Goal: Check status: Check status

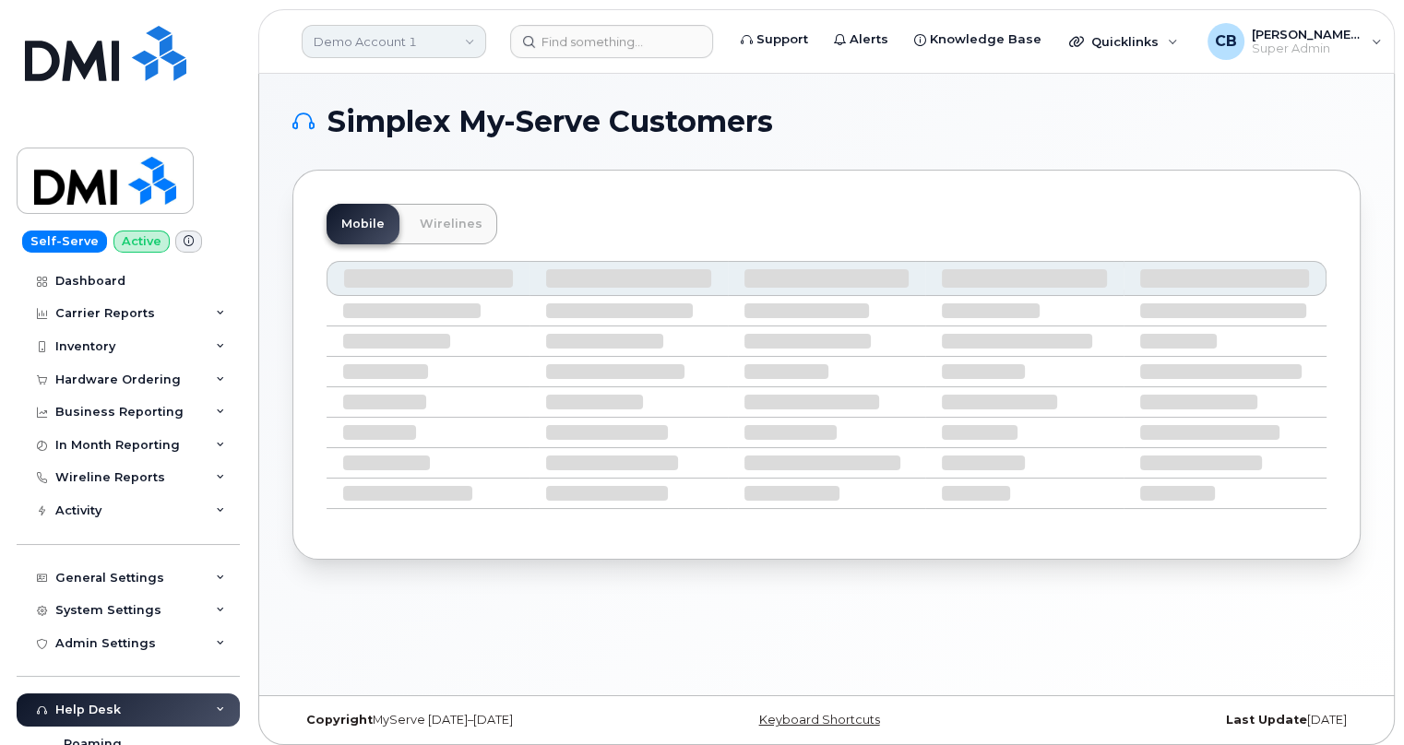
click at [431, 46] on link "Demo Account 1" at bounding box center [394, 41] width 184 height 33
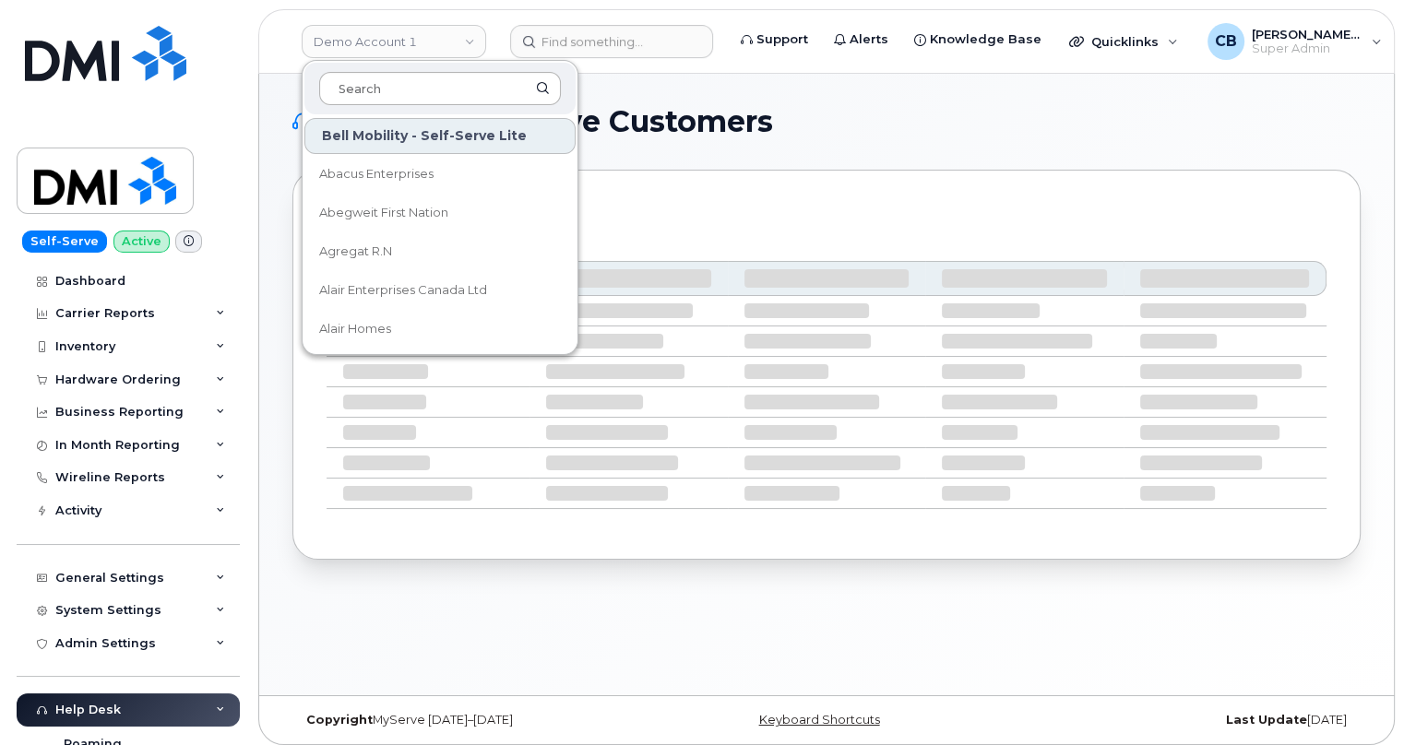
click at [395, 93] on input at bounding box center [440, 88] width 242 height 33
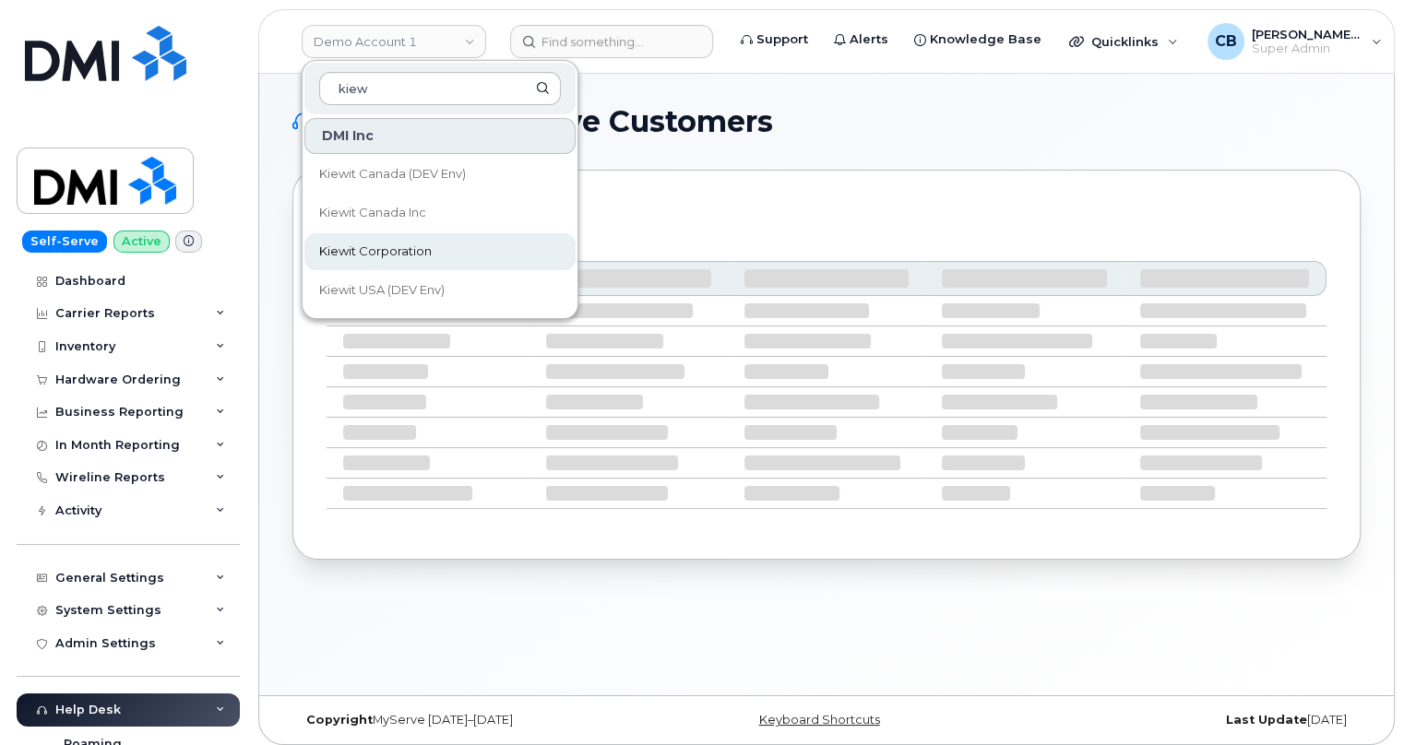
type input "kiew"
click at [362, 255] on span "Kiewit Corporation" at bounding box center [375, 252] width 113 height 18
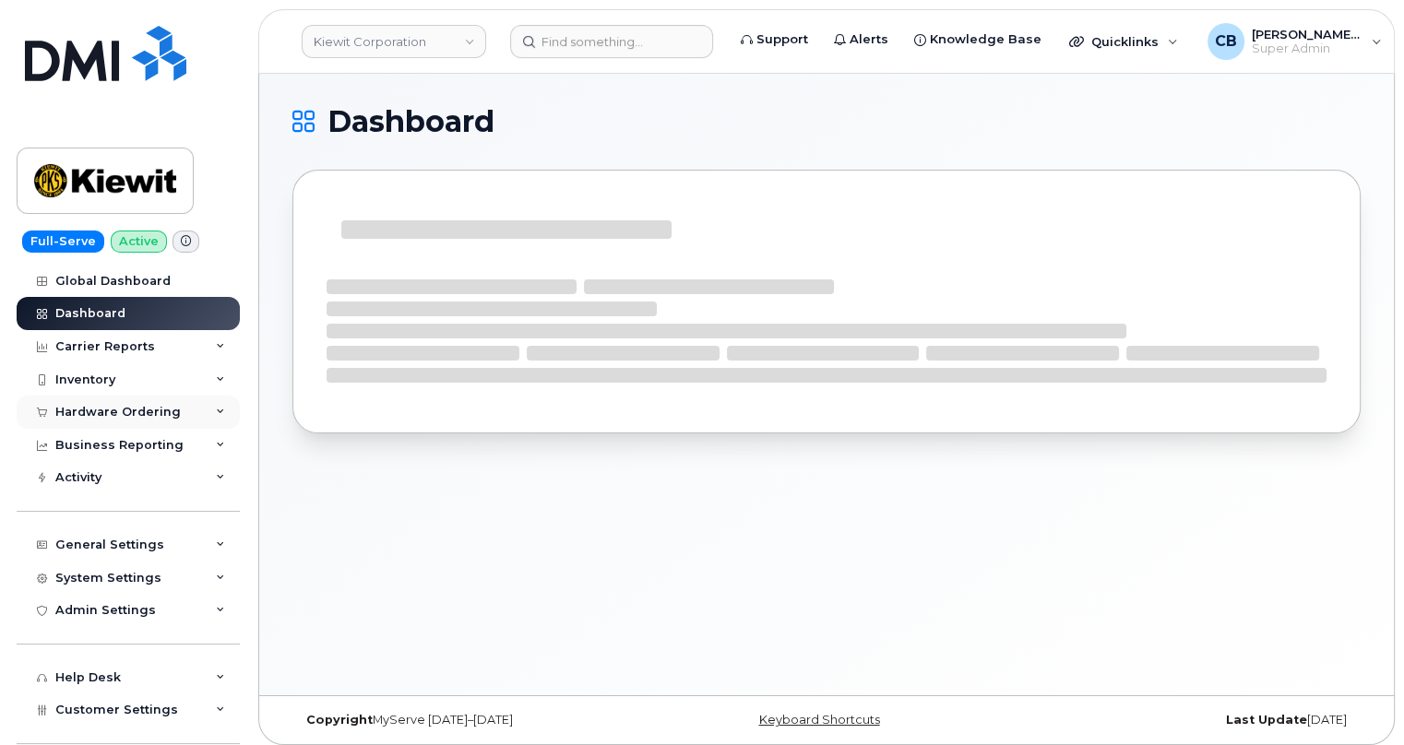
click at [97, 410] on div "Hardware Ordering" at bounding box center [117, 412] width 125 height 15
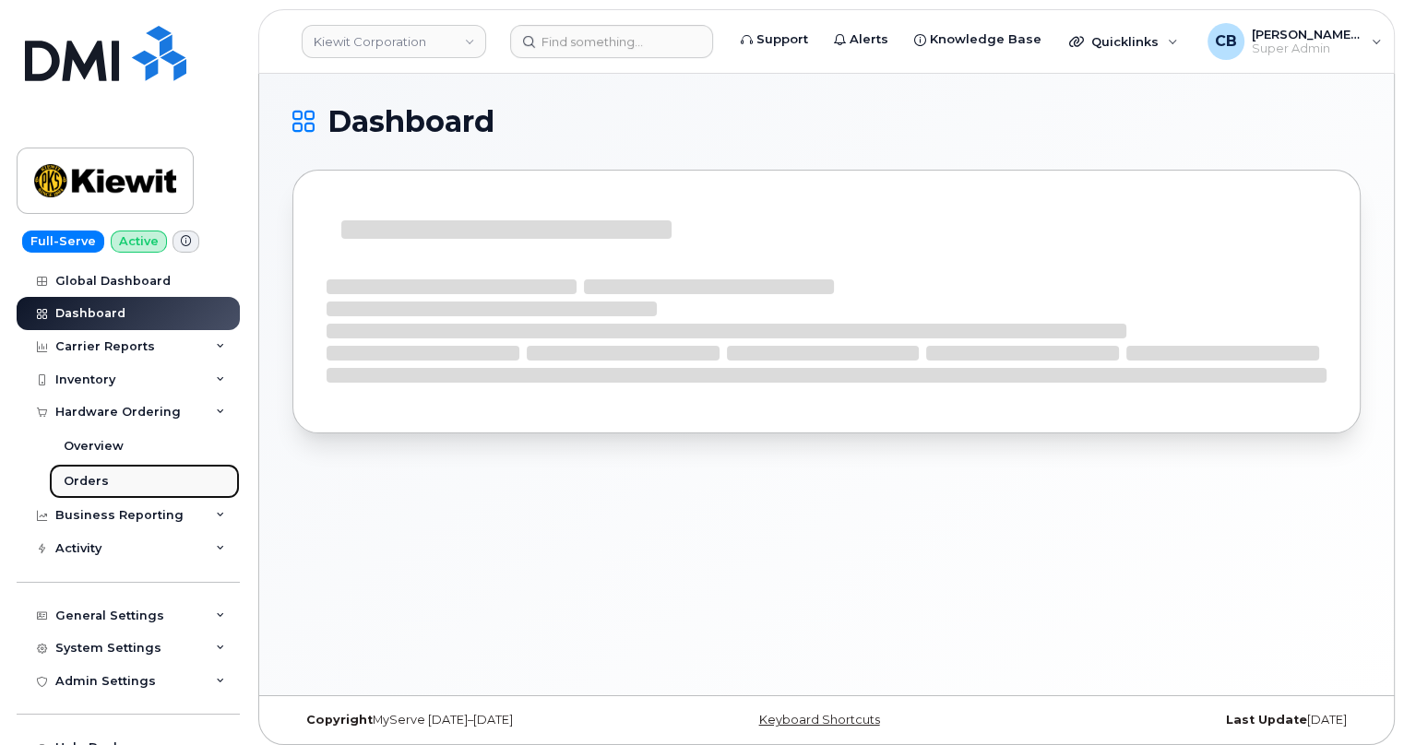
click at [82, 478] on div "Orders" at bounding box center [86, 481] width 45 height 17
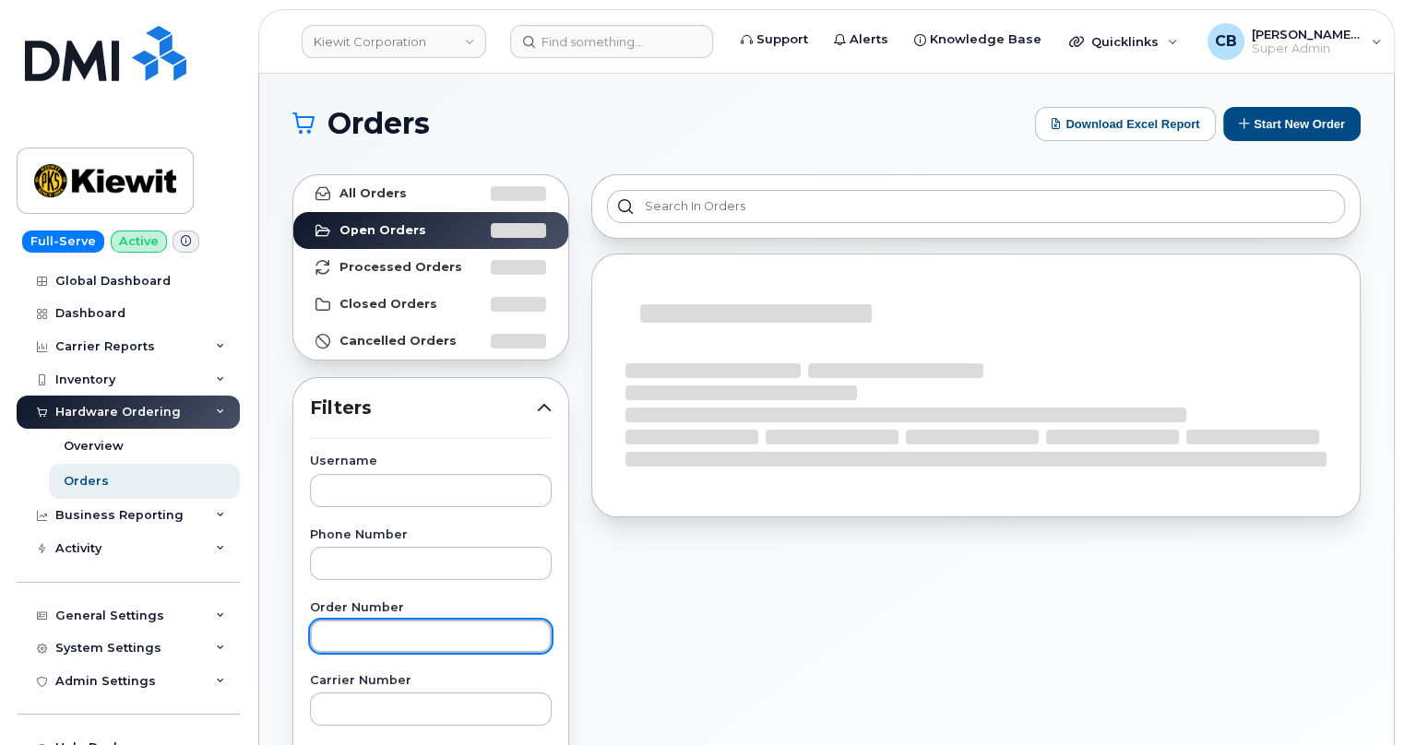
click at [352, 629] on input "text" at bounding box center [431, 636] width 242 height 33
paste input "292205"
type input "292205"
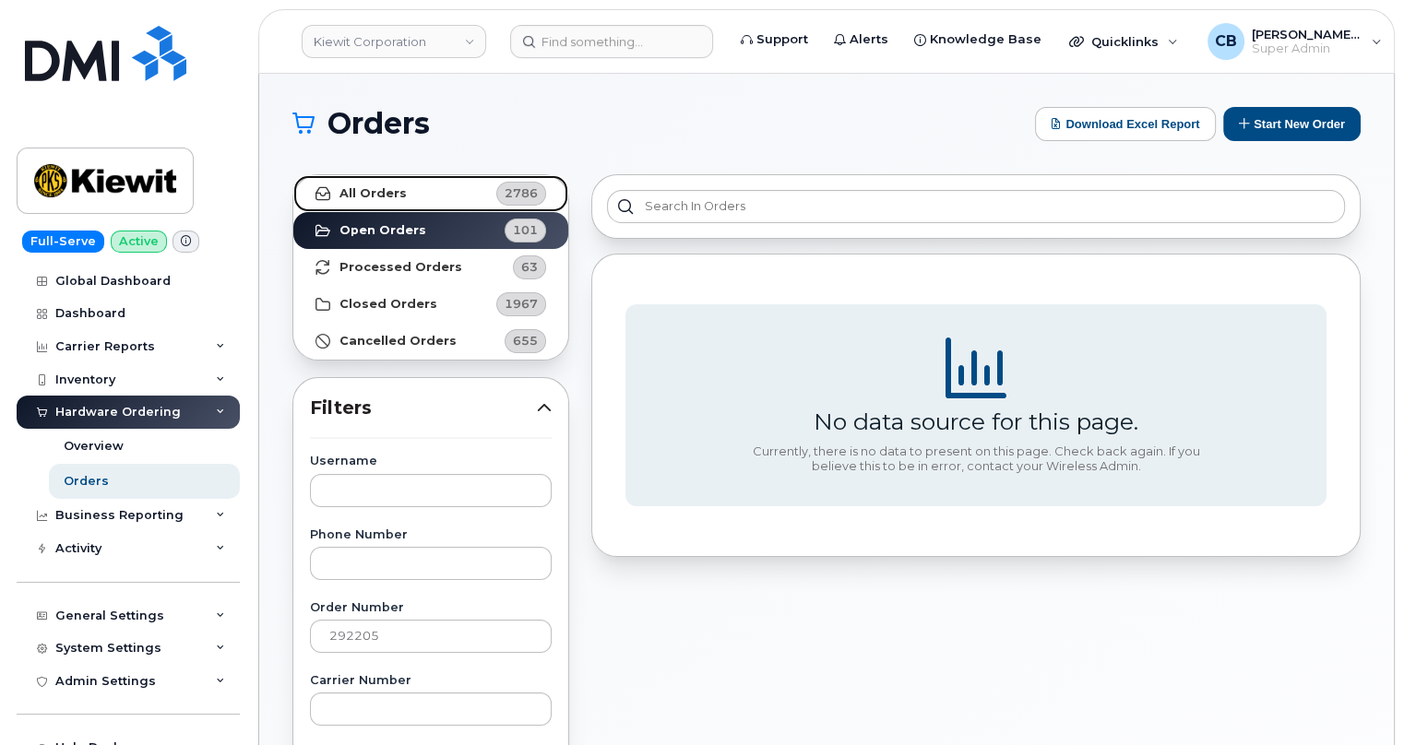
click at [374, 190] on strong "All Orders" at bounding box center [372, 193] width 67 height 15
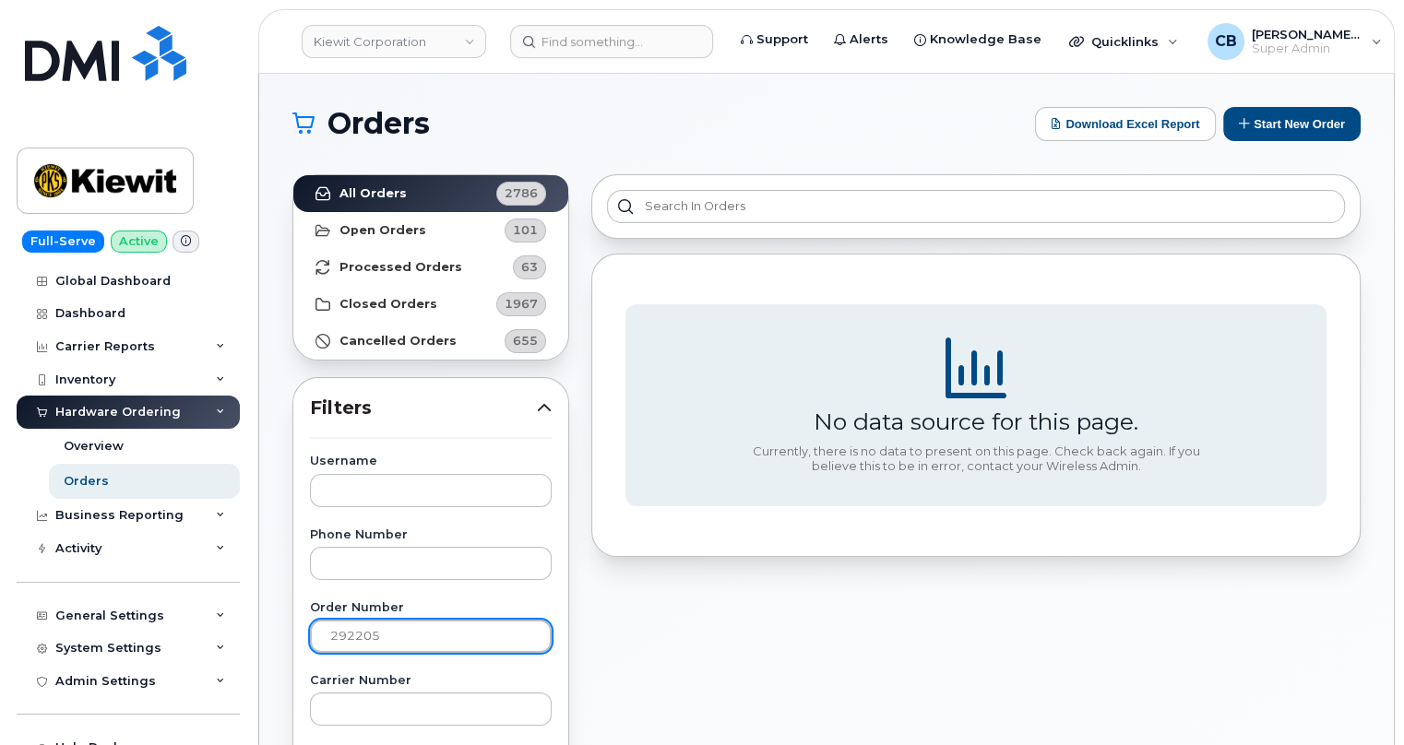
click at [396, 633] on input "292205" at bounding box center [431, 636] width 242 height 33
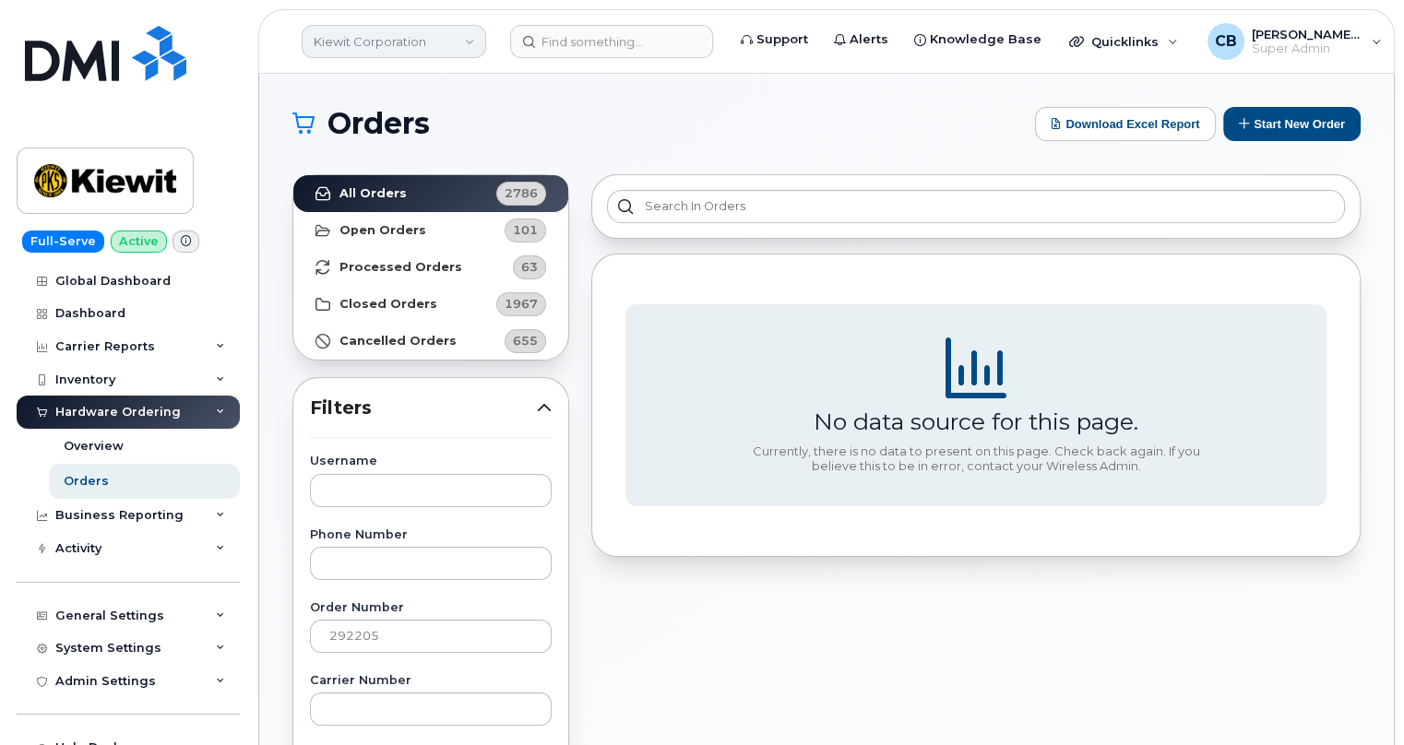
click at [457, 45] on link "Kiewit Corporation" at bounding box center [394, 41] width 184 height 33
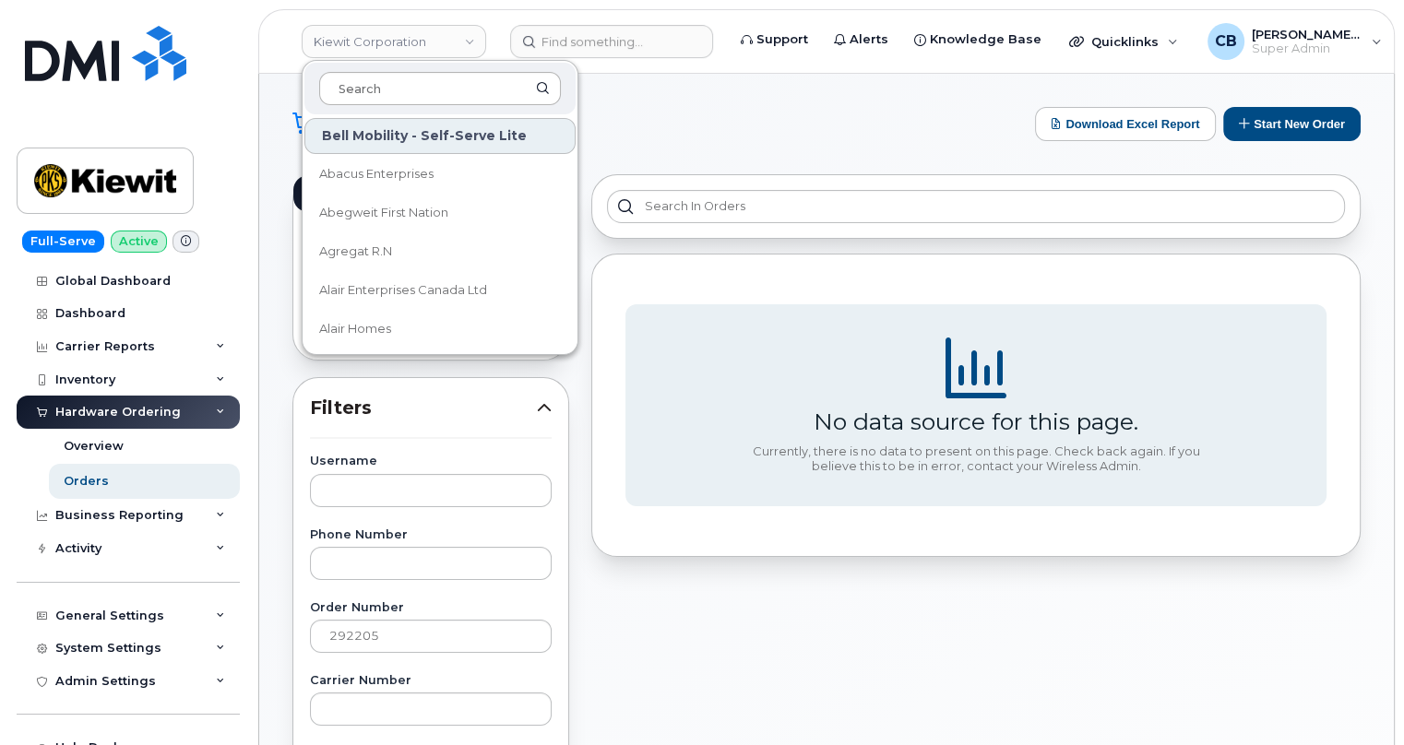
click at [389, 92] on input at bounding box center [440, 88] width 242 height 33
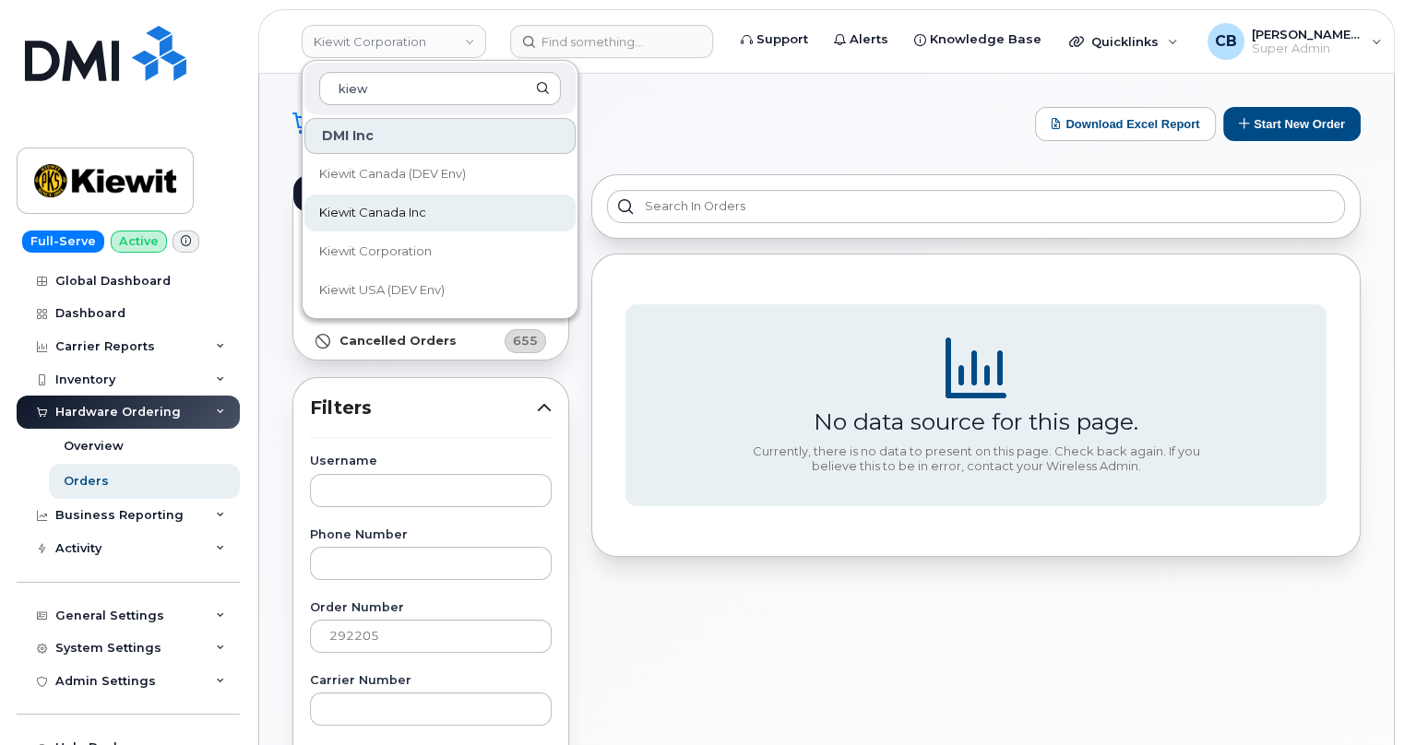
type input "kiew"
click at [363, 208] on span "Kiewit Canada Inc" at bounding box center [372, 213] width 107 height 18
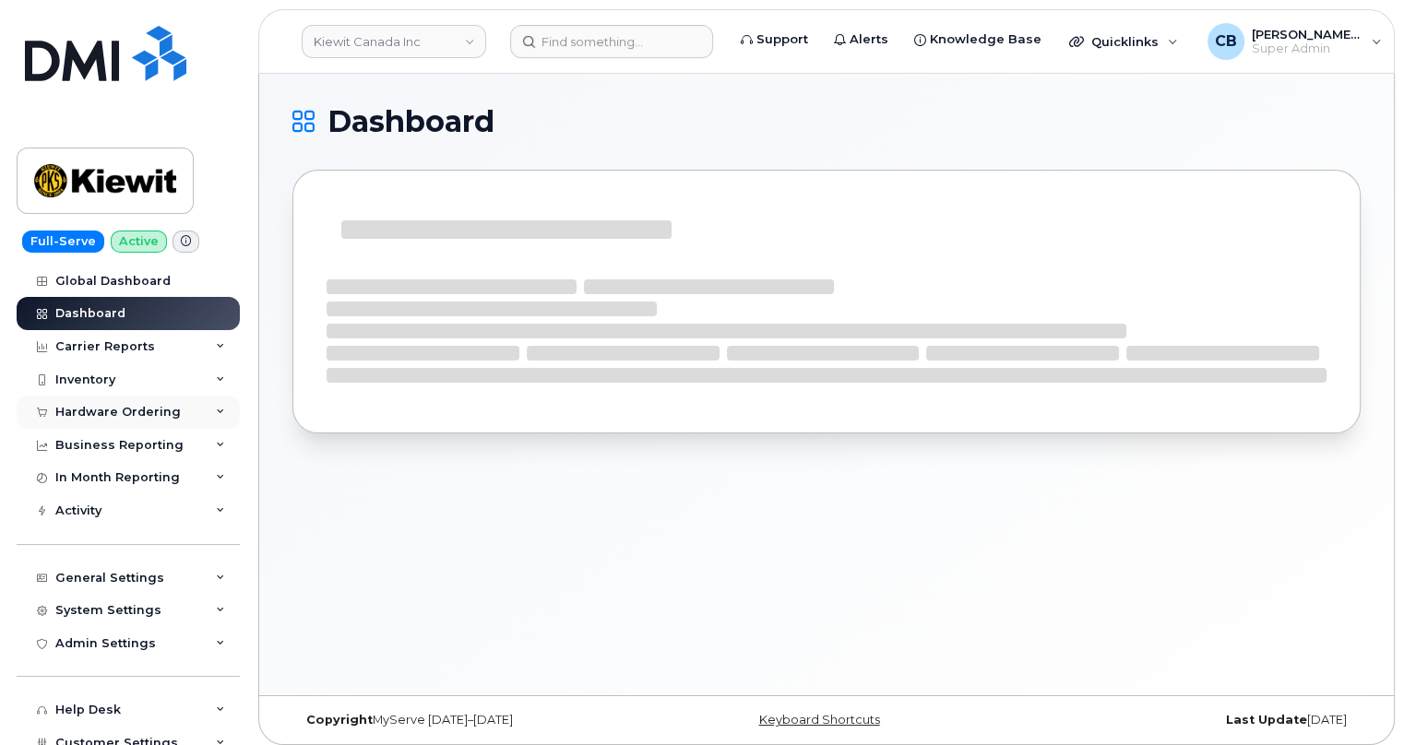
click at [101, 406] on div "Hardware Ordering" at bounding box center [117, 412] width 125 height 15
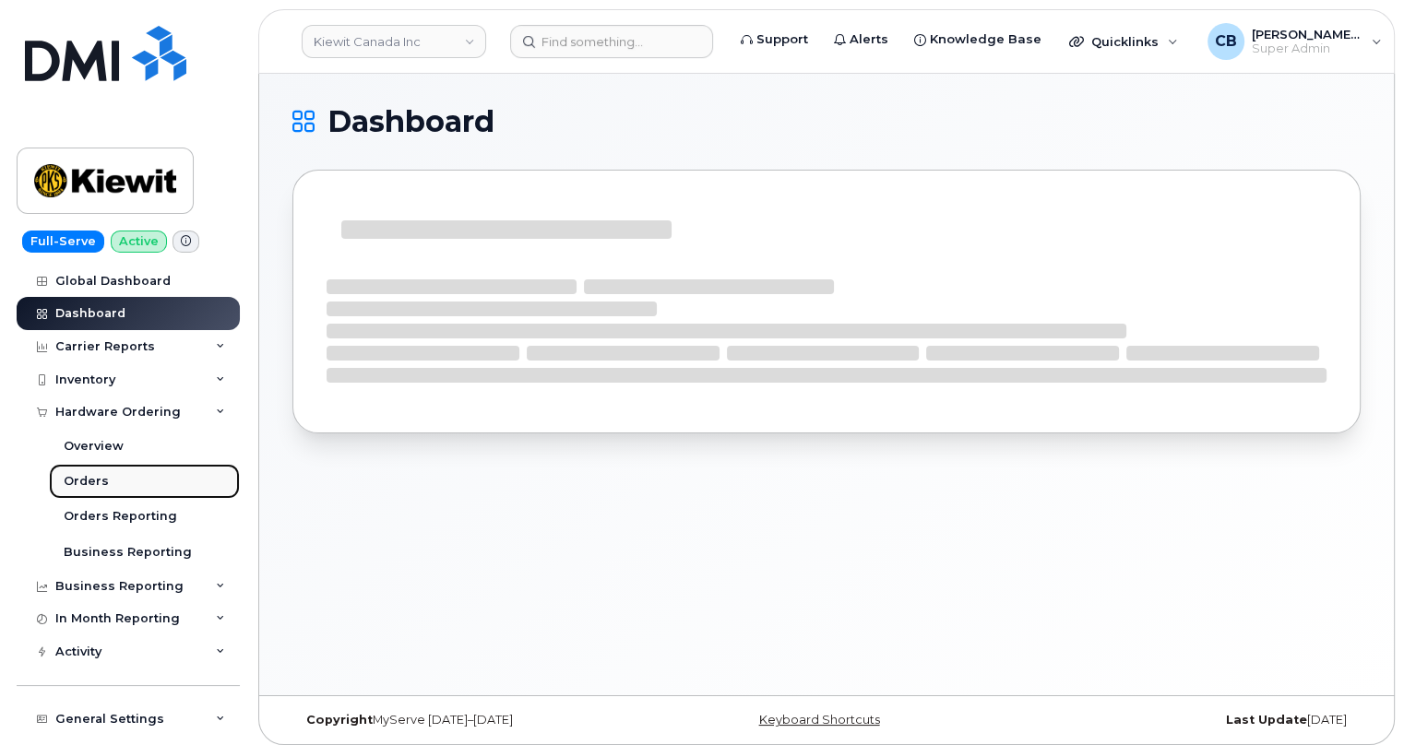
click at [77, 482] on div "Orders" at bounding box center [86, 481] width 45 height 17
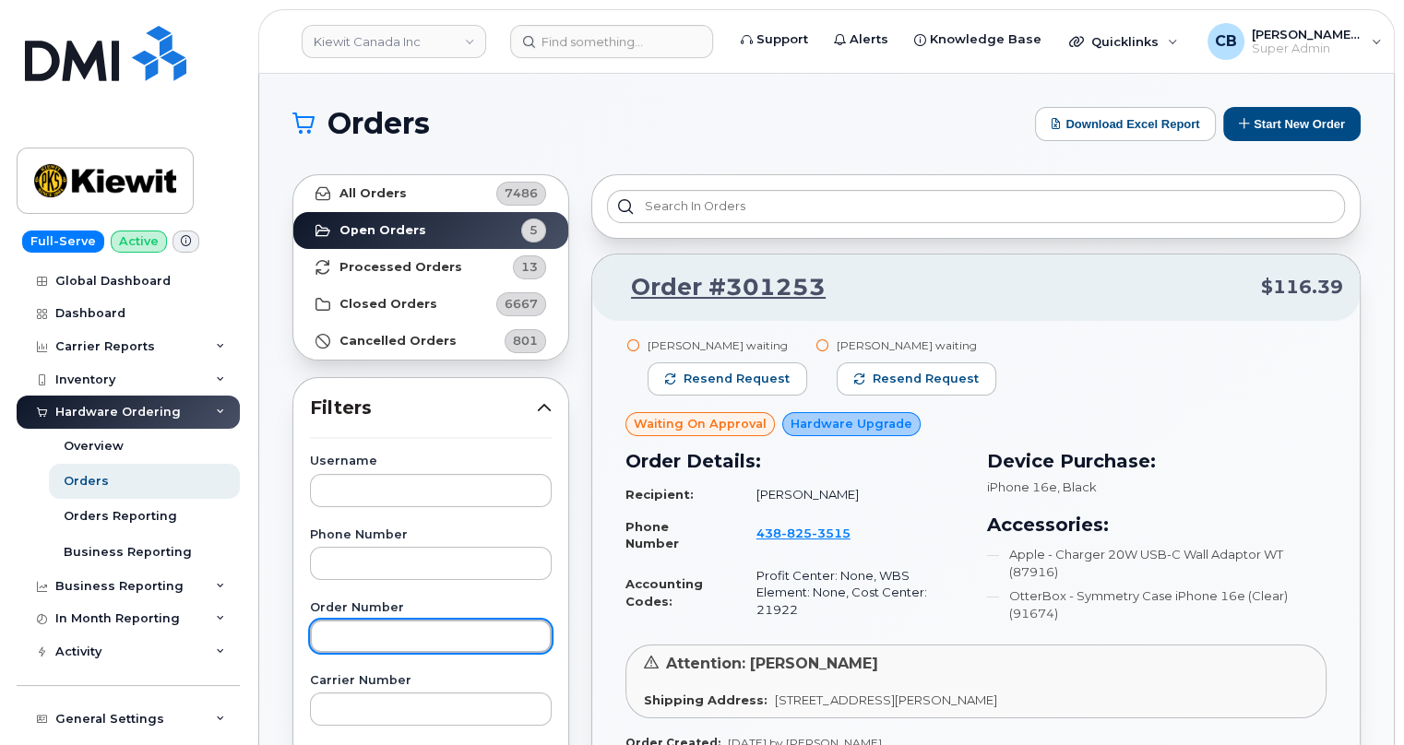
click at [348, 625] on input "text" at bounding box center [431, 636] width 242 height 33
click at [350, 632] on input "text" at bounding box center [431, 636] width 242 height 33
paste input "292205"
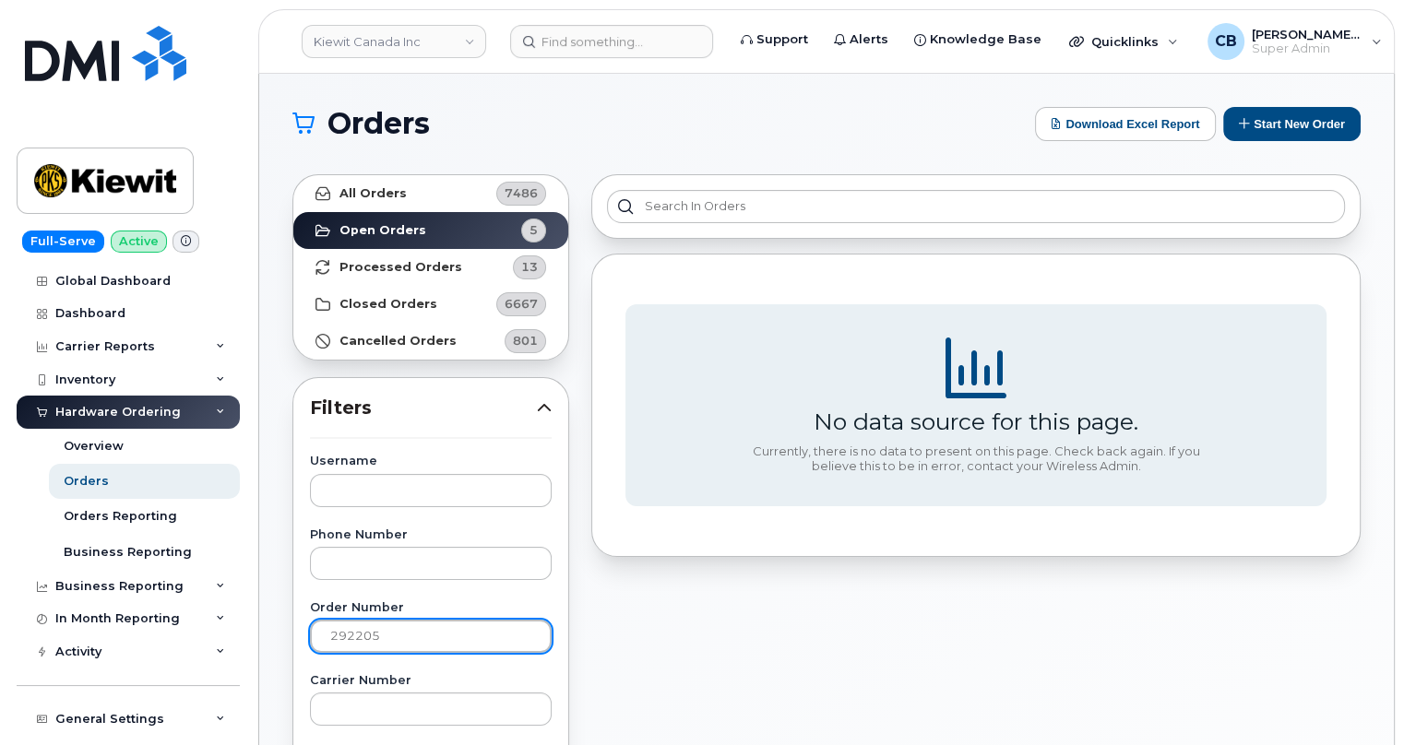
type input "292205"
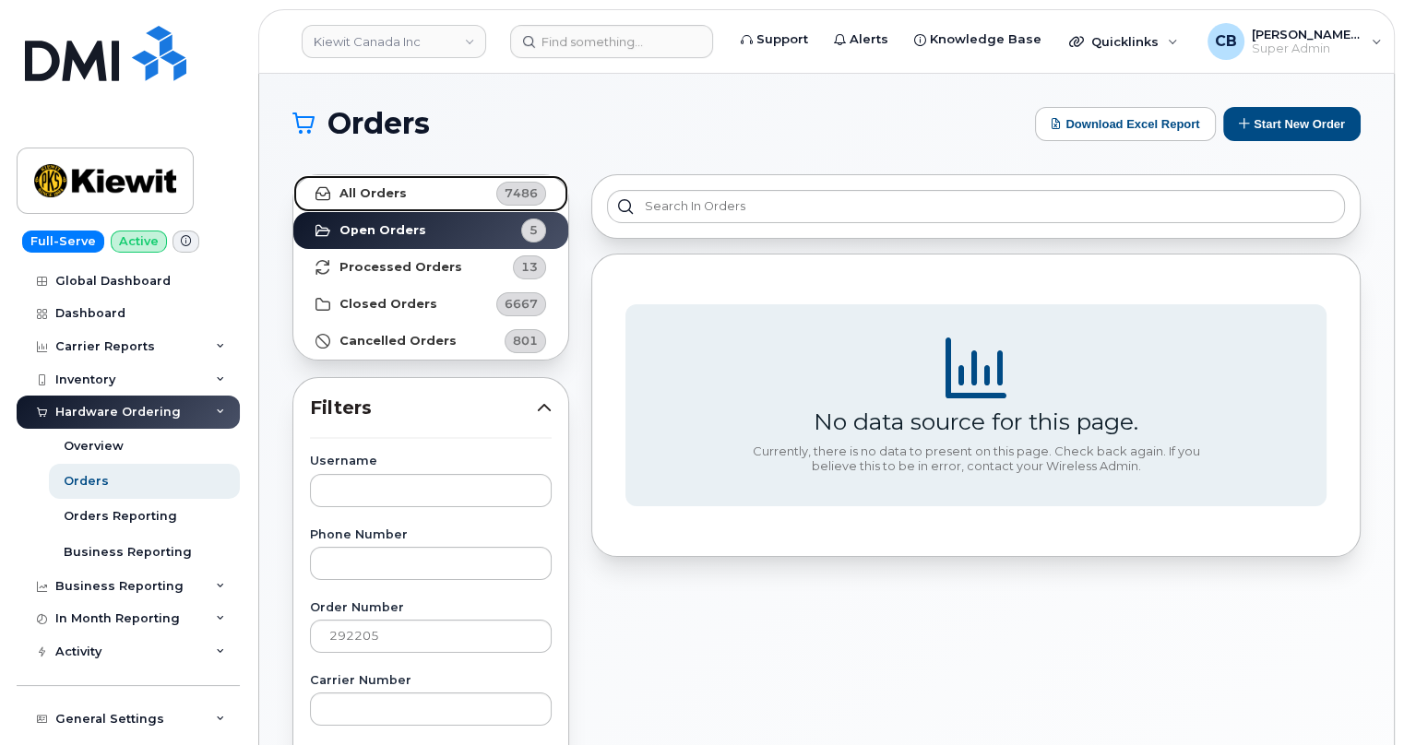
click at [371, 192] on strong "All Orders" at bounding box center [372, 193] width 67 height 15
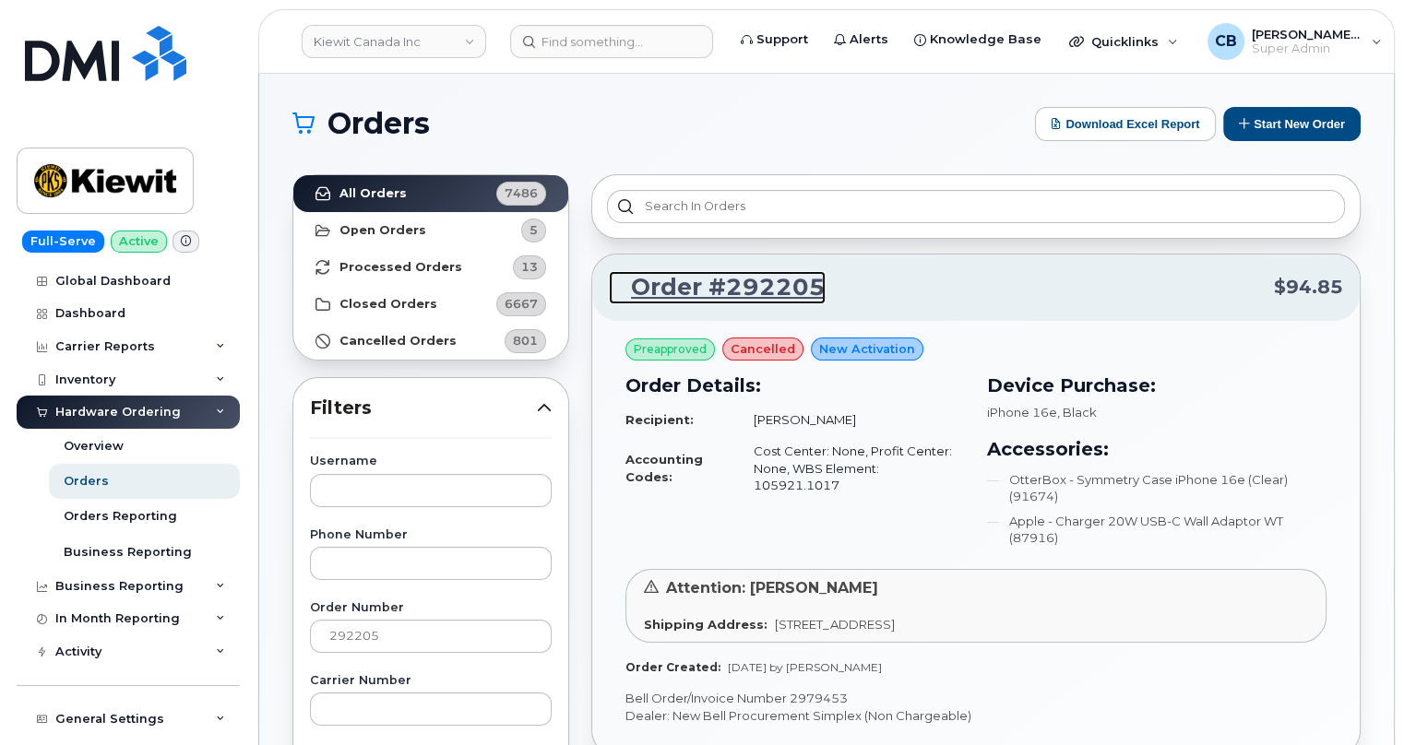
click at [748, 295] on link "Order #292205" at bounding box center [717, 287] width 217 height 33
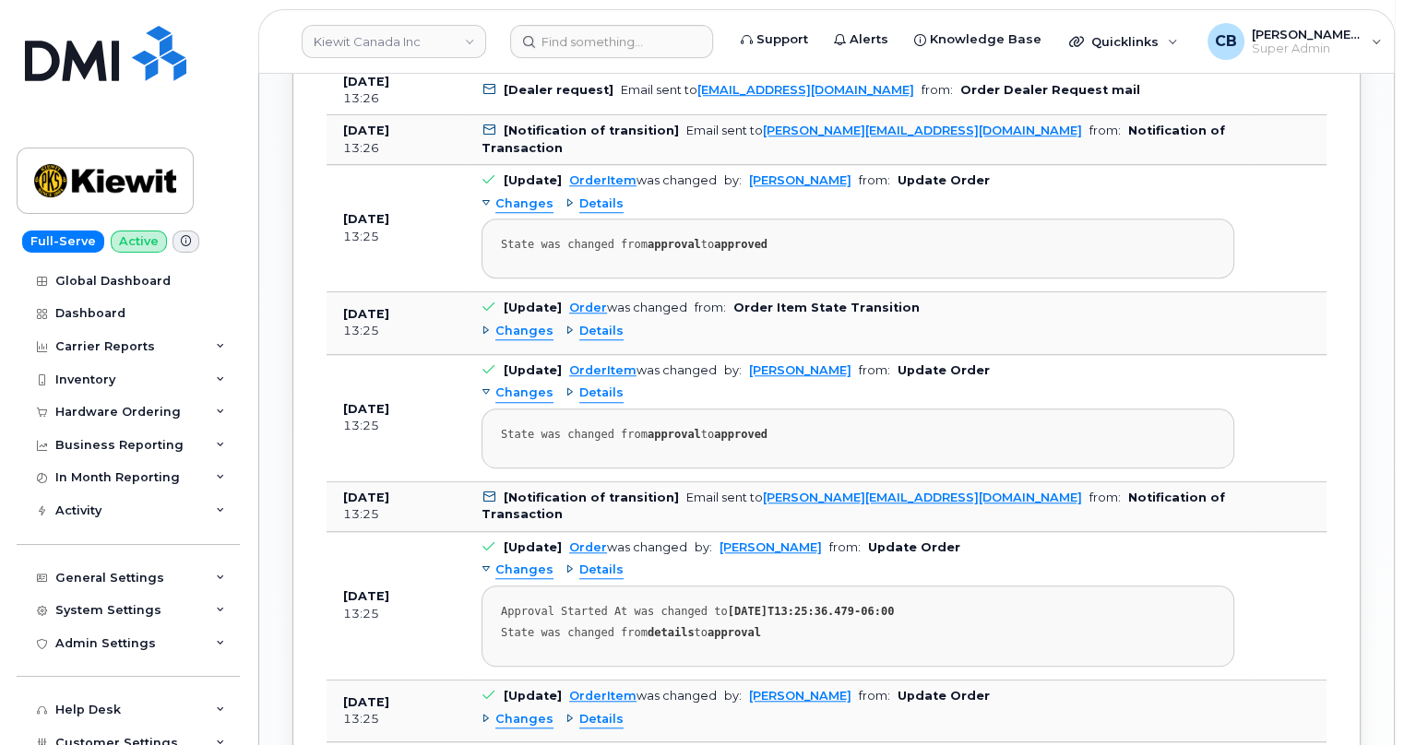
scroll to position [1677, 0]
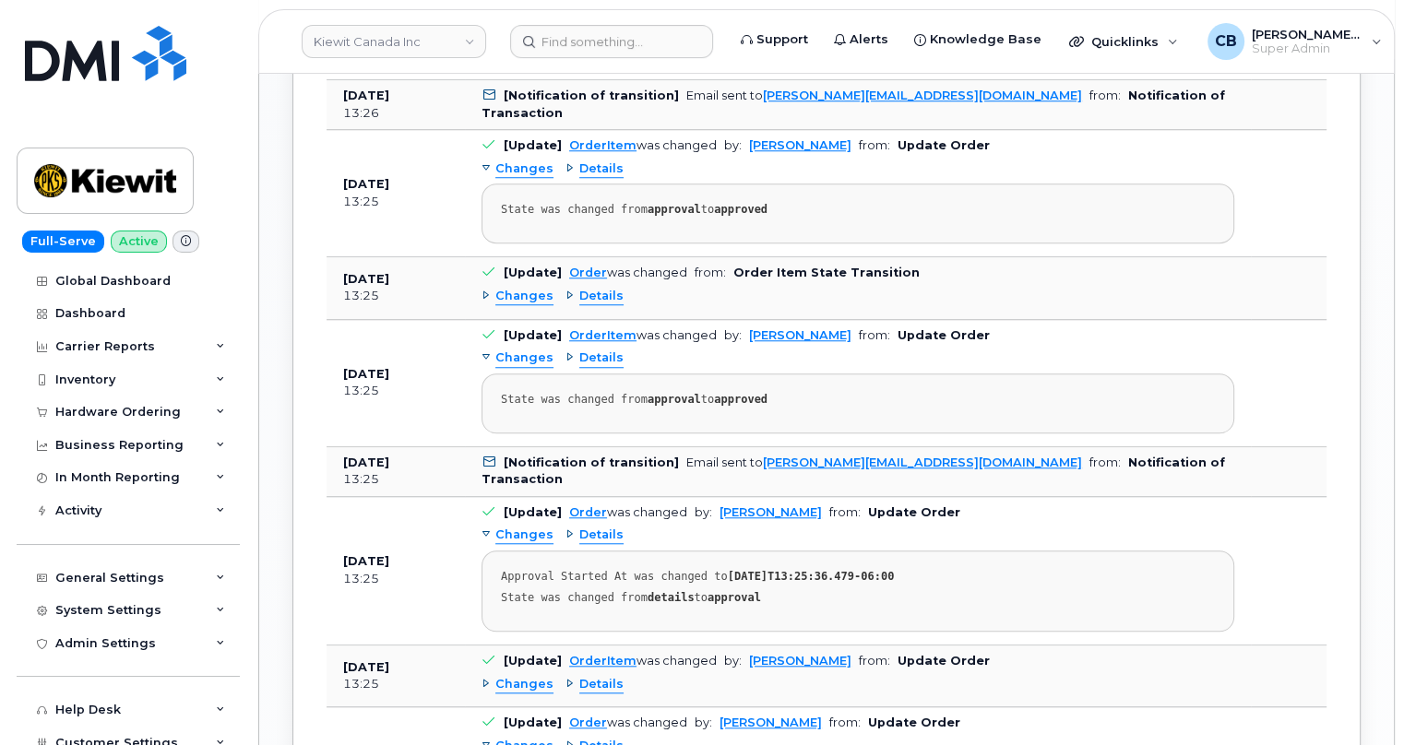
drag, startPoint x: 439, startPoint y: 540, endPoint x: 336, endPoint y: 540, distance: 103.3
click at [336, 540] on td "[DATE] 13:25" at bounding box center [396, 571] width 138 height 148
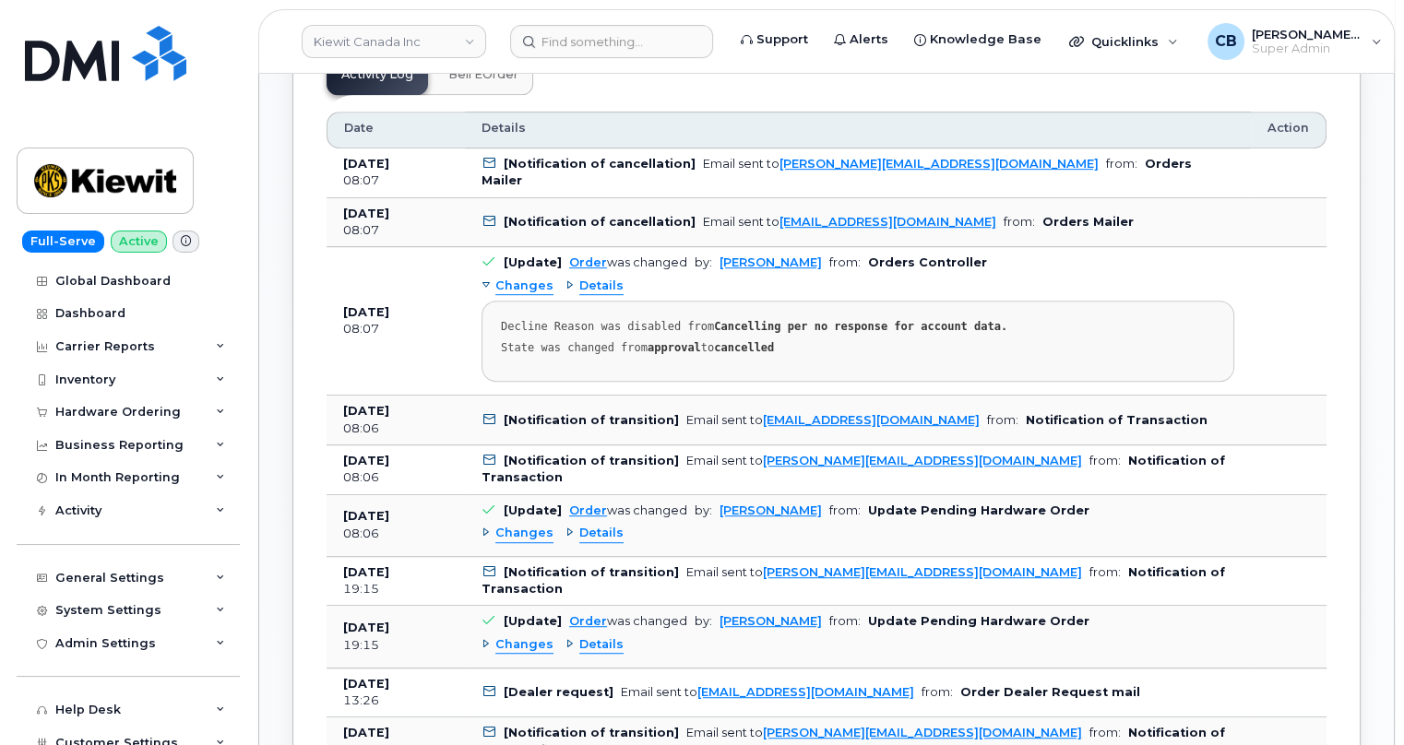
scroll to position [1153, 0]
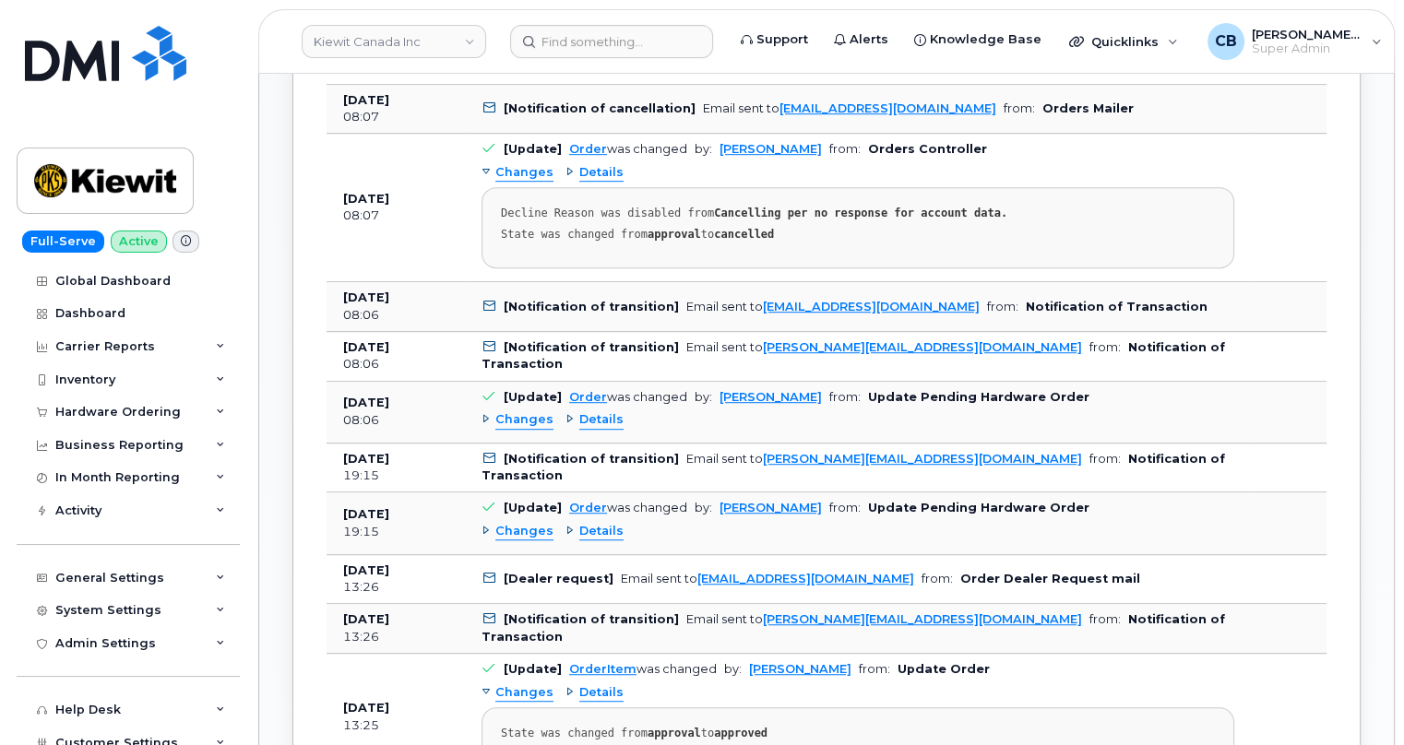
click at [565, 411] on div "Details" at bounding box center [594, 420] width 58 height 18
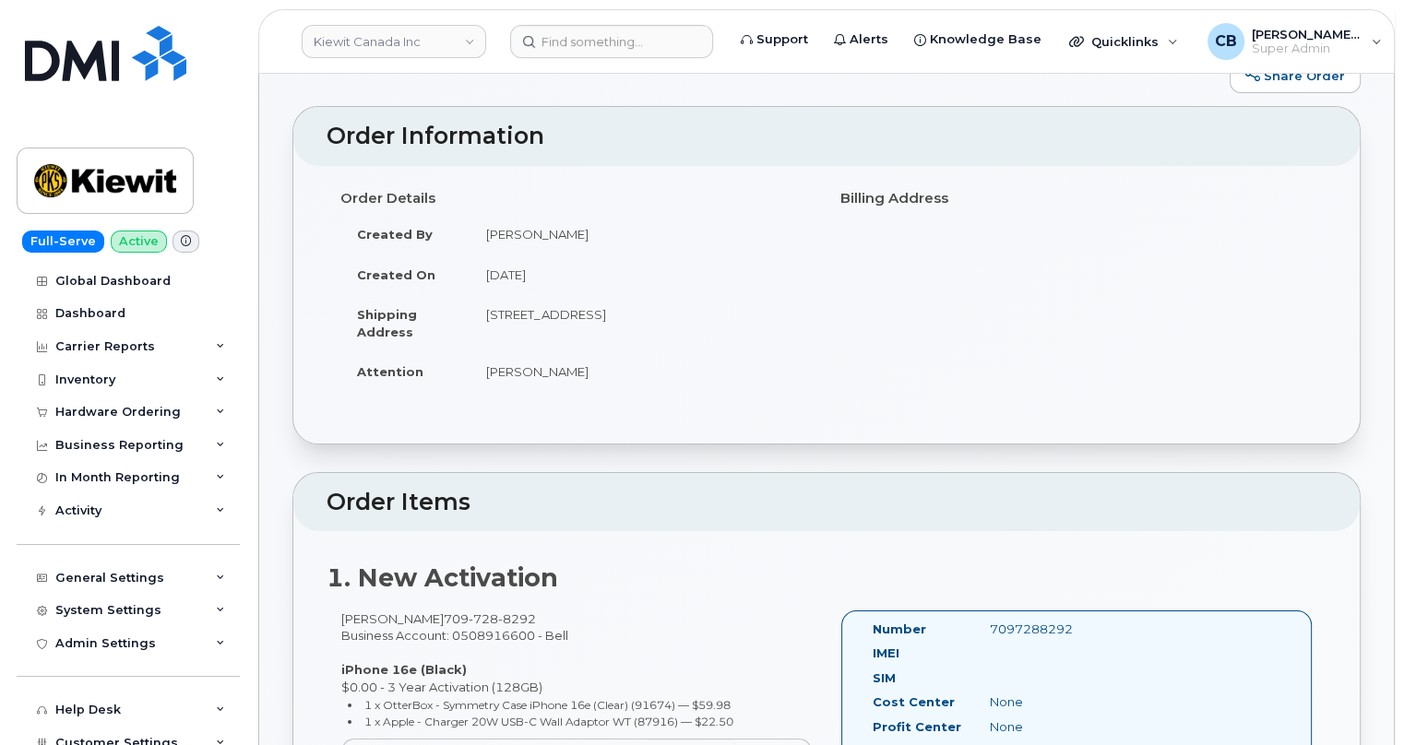
scroll to position [0, 0]
